Goal: Task Accomplishment & Management: Manage account settings

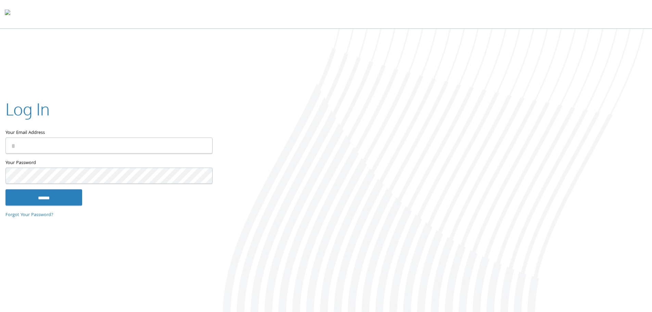
click at [134, 140] on input "Your Email Address" at bounding box center [108, 145] width 207 height 16
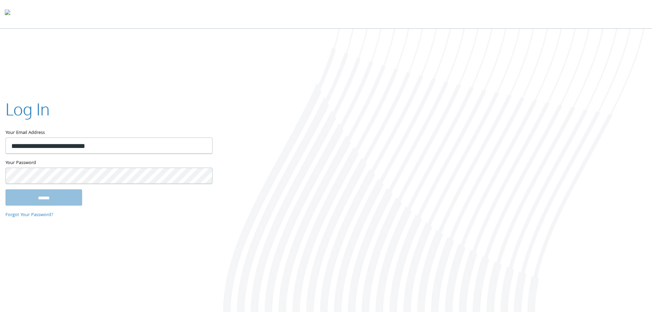
type input "**********"
click at [5, 189] on input "******" at bounding box center [43, 197] width 77 height 16
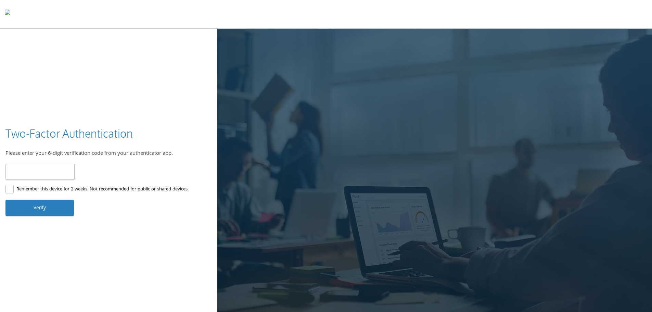
type input "******"
